Goal: Subscribe to service/newsletter

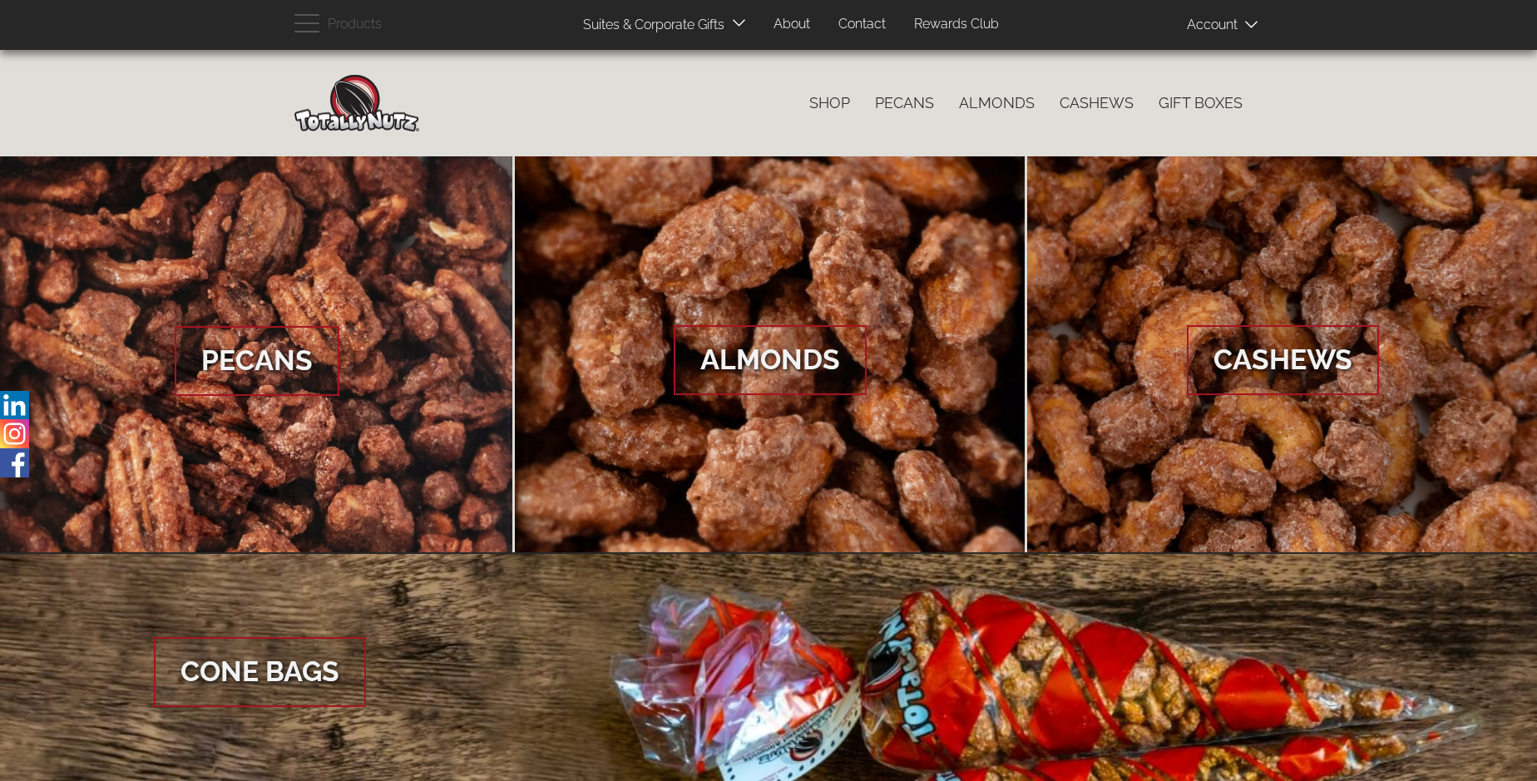
scroll to position [2486, 0]
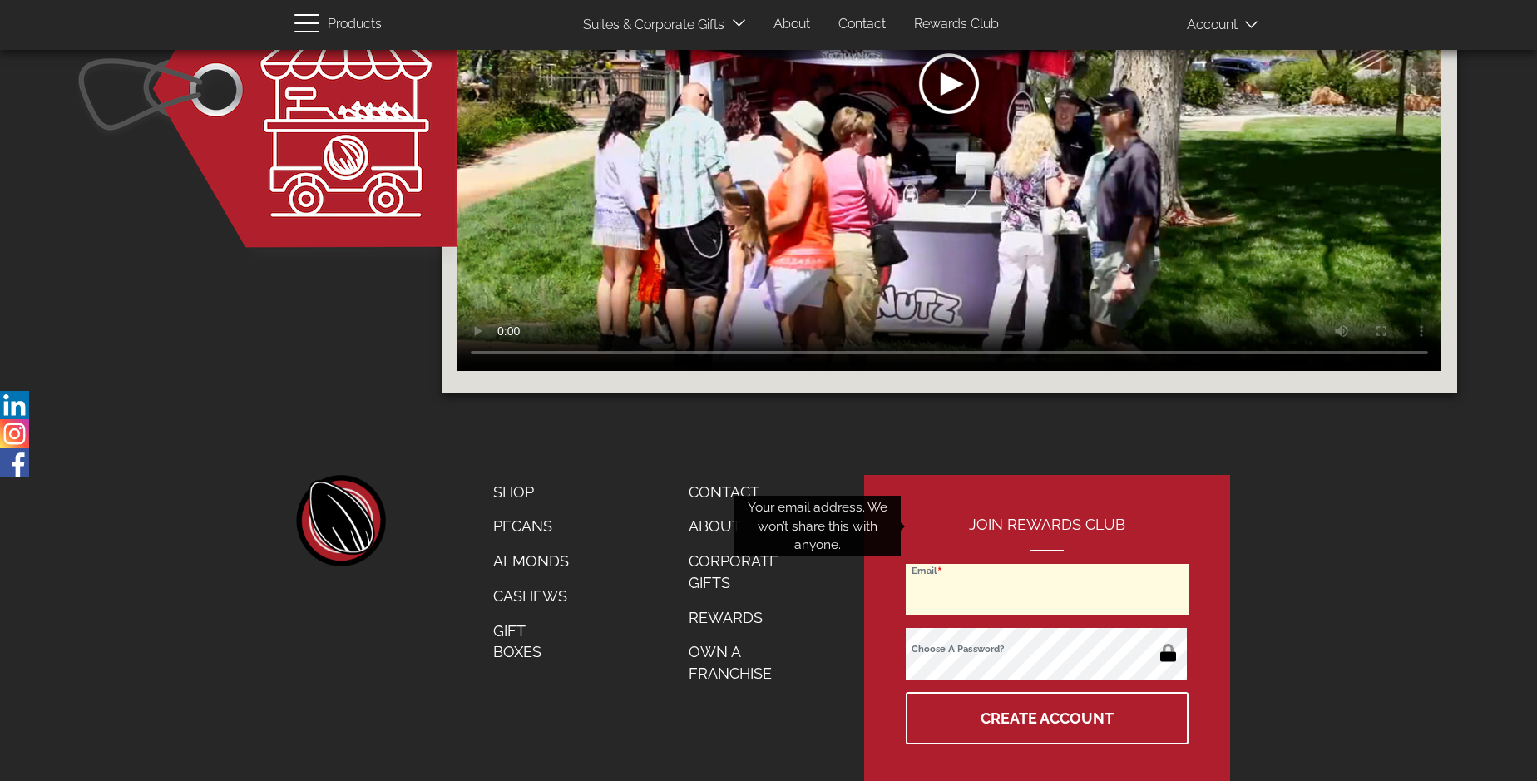
click at [1048, 564] on input "Email" at bounding box center [1047, 590] width 283 height 52
type input "s.adema@adema-architecten.nl"
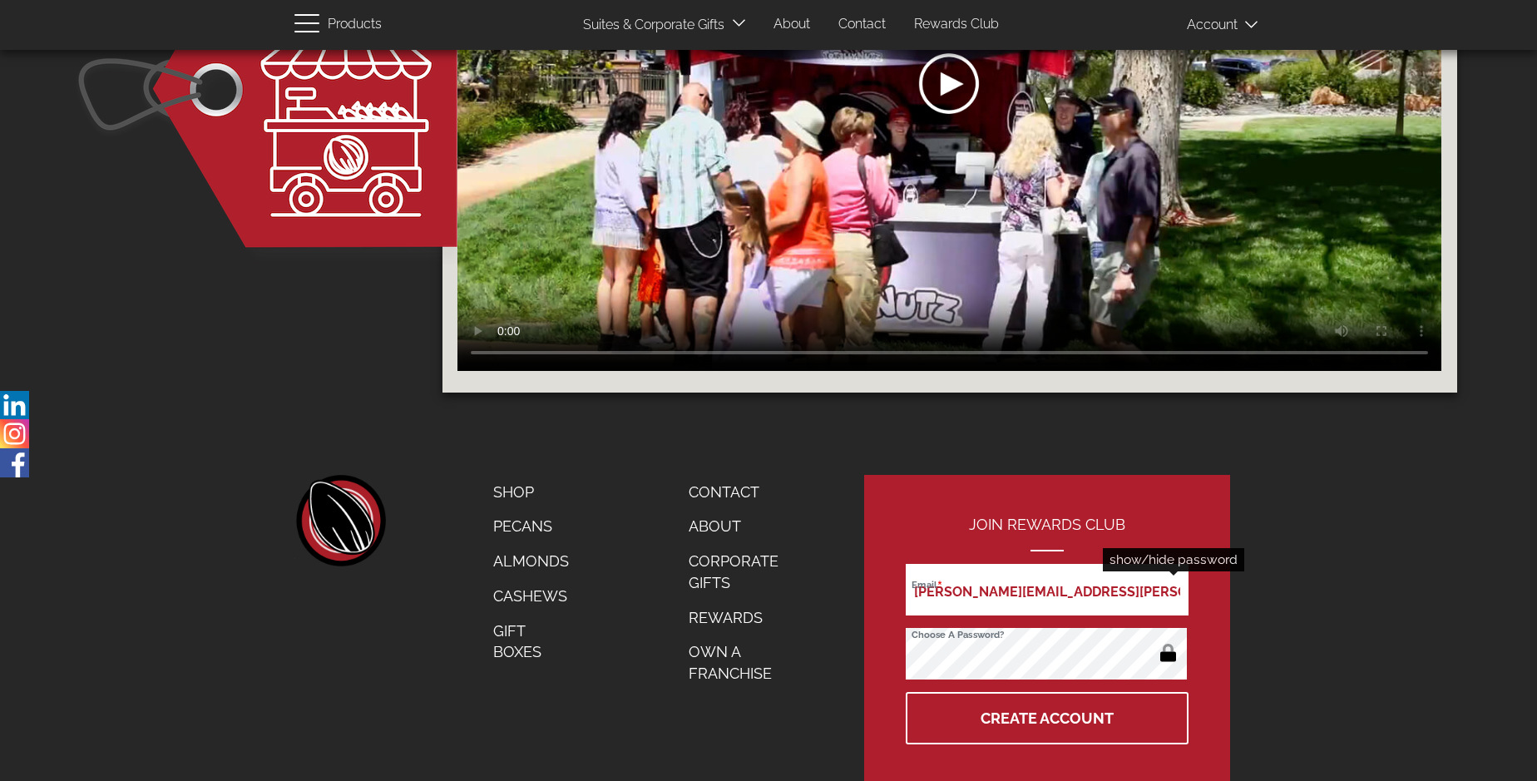
click at [1168, 641] on button "button" at bounding box center [1168, 654] width 32 height 27
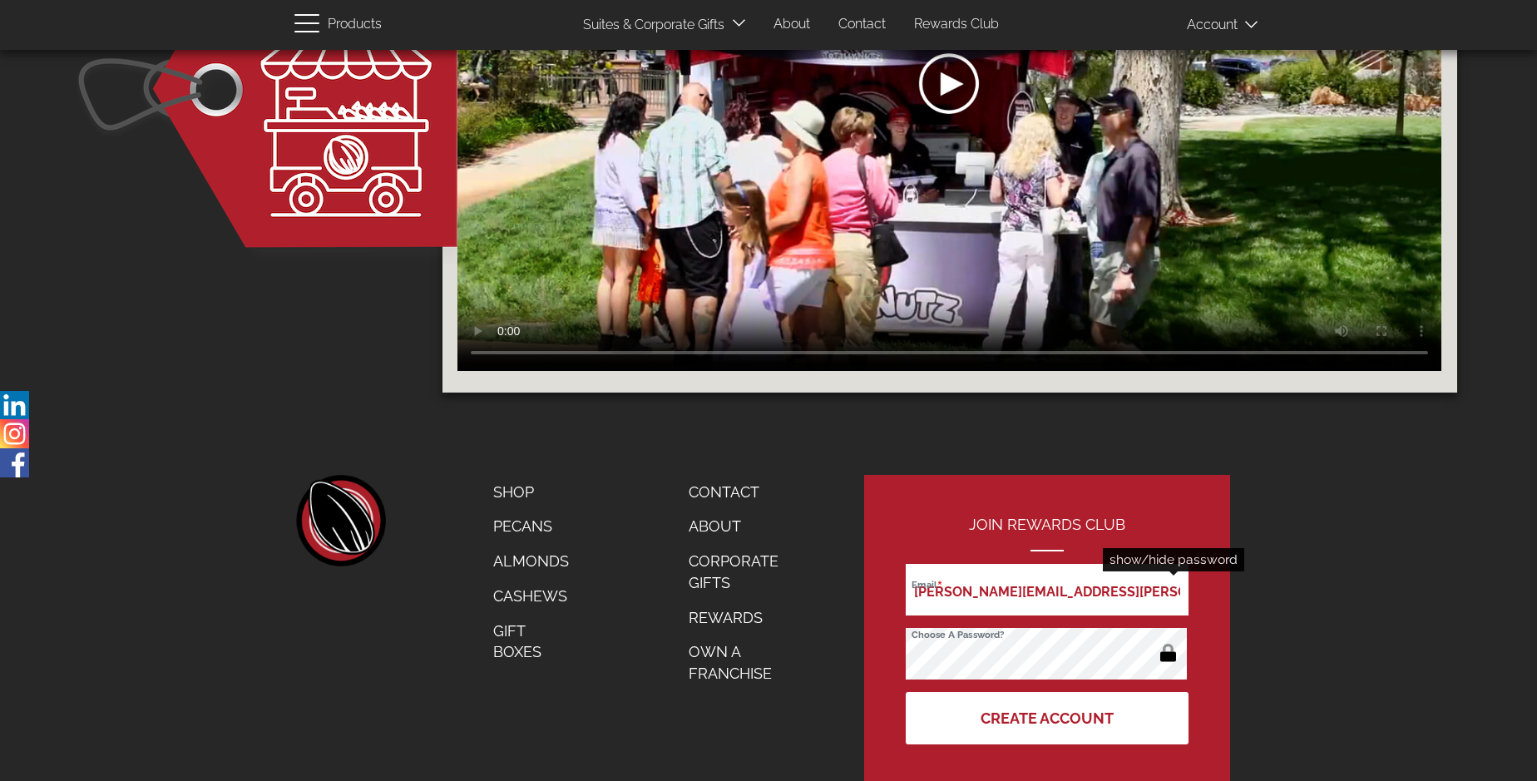
click at [1048, 692] on button "Create Account" at bounding box center [1047, 718] width 283 height 52
